Goal: Task Accomplishment & Management: Complete application form

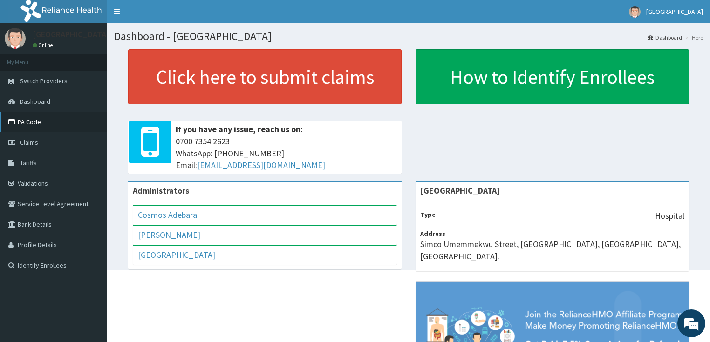
click at [30, 122] on link "PA Code" at bounding box center [53, 122] width 107 height 21
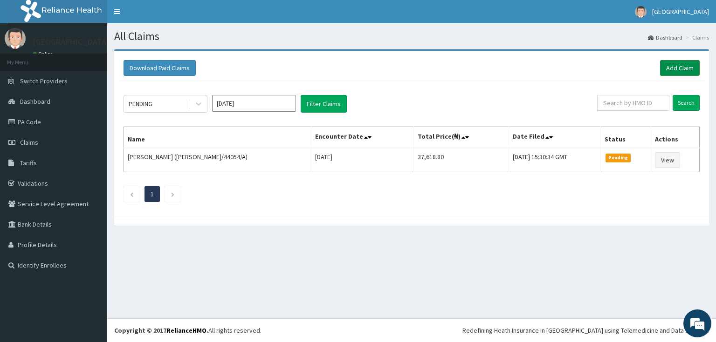
click at [679, 67] on link "Add Claim" at bounding box center [680, 68] width 40 height 16
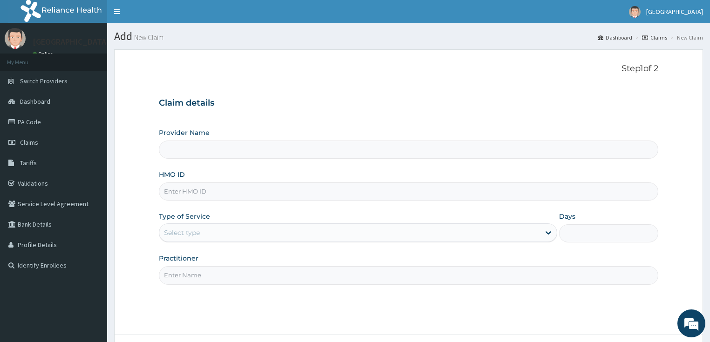
type input "[GEOGRAPHIC_DATA]"
click at [182, 192] on input "HMO ID" at bounding box center [409, 192] width 500 height 18
paste input "AAE/10012/A"
type input "AAE/10012/A"
click at [190, 233] on div "Select type" at bounding box center [182, 232] width 36 height 9
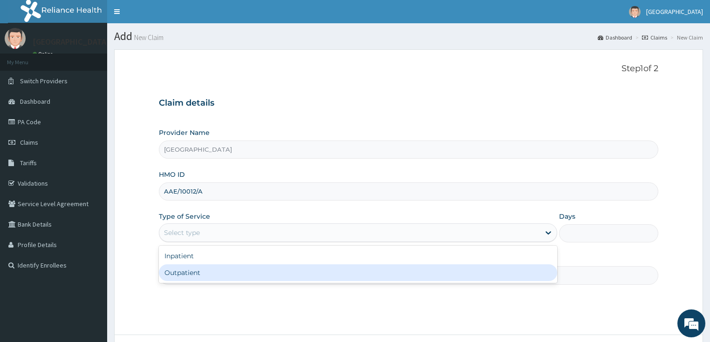
click at [193, 272] on div "Outpatient" at bounding box center [358, 273] width 398 height 17
type input "1"
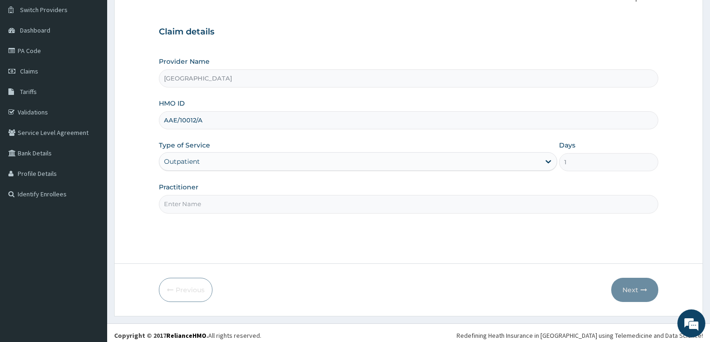
scroll to position [76, 0]
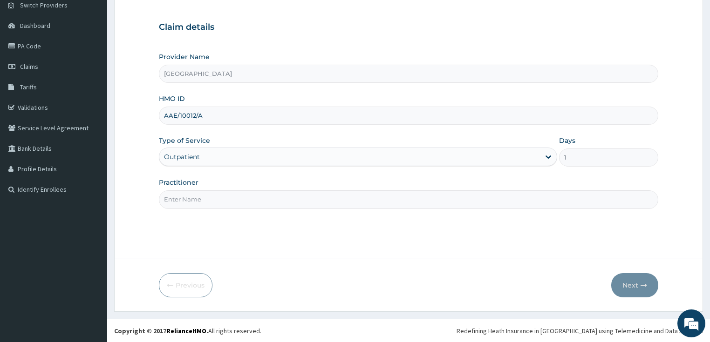
click at [213, 200] on input "Practitioner" at bounding box center [409, 200] width 500 height 18
type input "DR OPEYEMI"
click at [627, 284] on button "Next" at bounding box center [634, 286] width 47 height 24
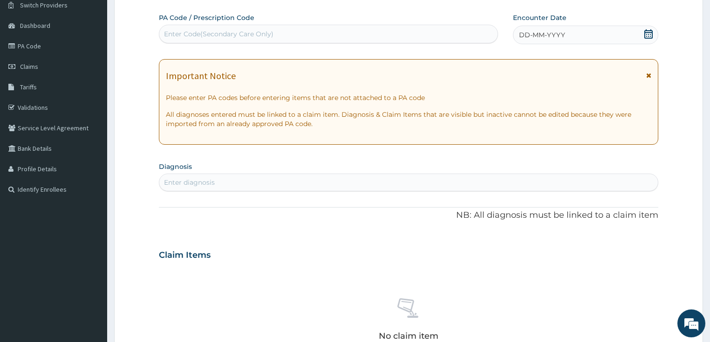
click at [253, 33] on div "Enter Code(Secondary Care Only)" at bounding box center [218, 33] width 109 height 9
paste input "PA/032655"
type input "PA/032655"
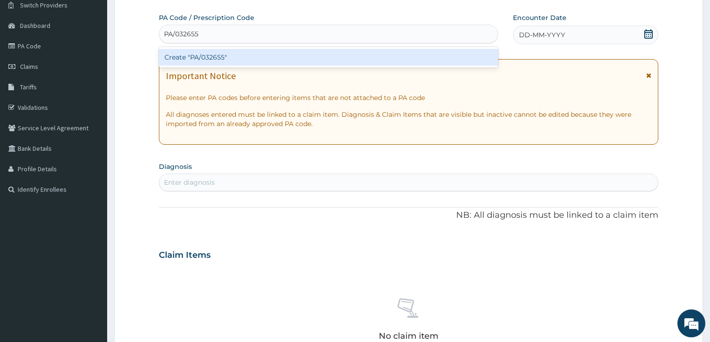
click at [250, 56] on div "Create "PA/032655"" at bounding box center [328, 57] width 339 height 17
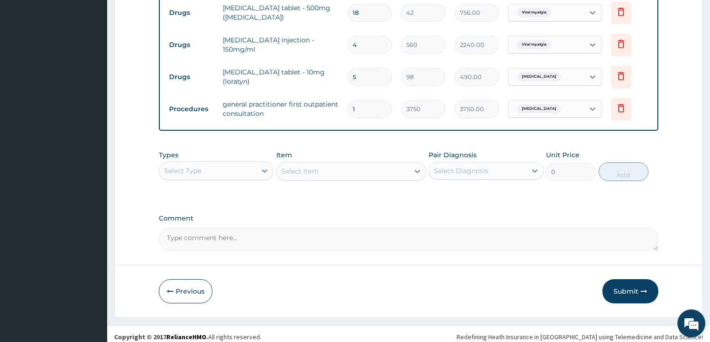
scroll to position [380, 0]
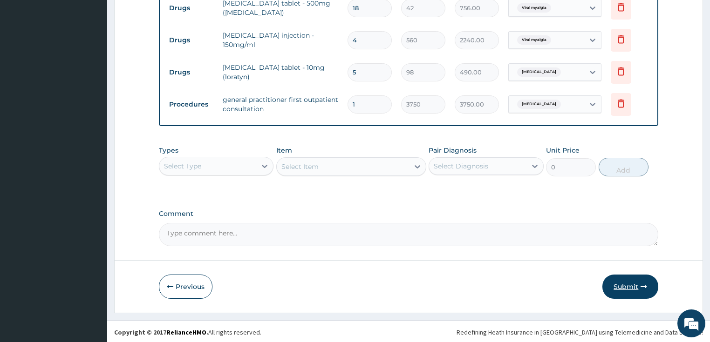
click at [630, 288] on button "Submit" at bounding box center [630, 287] width 56 height 24
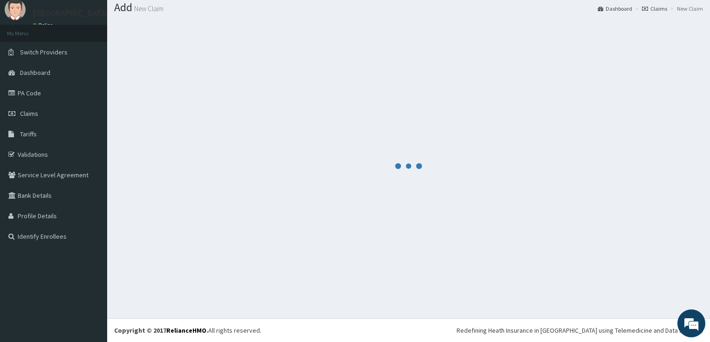
scroll to position [28, 0]
